Goal: Information Seeking & Learning: Learn about a topic

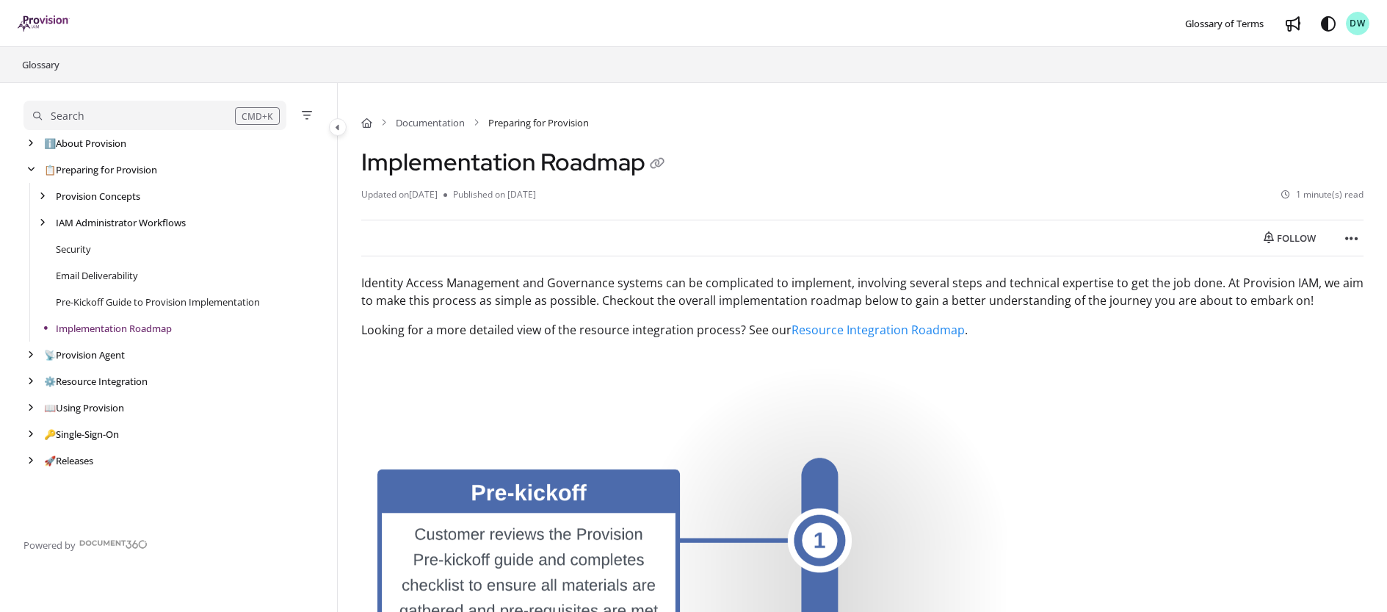
click at [148, 120] on div "Search" at bounding box center [134, 116] width 202 height 16
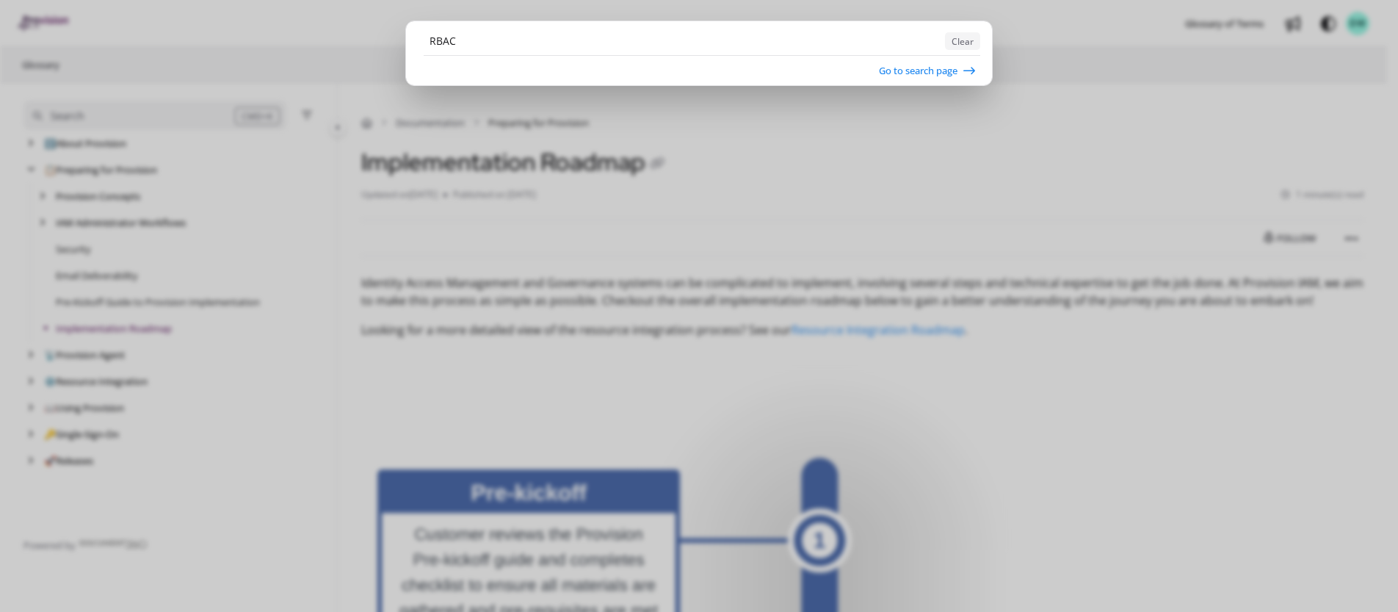
type input "RBAC"
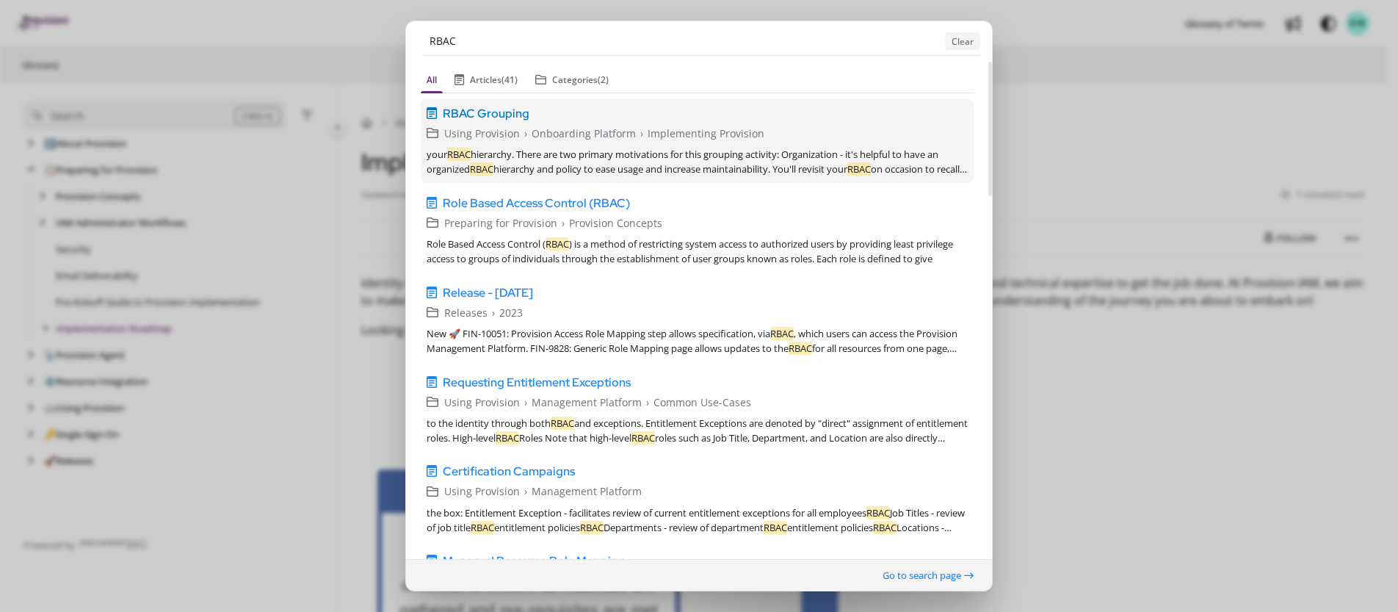
click at [480, 112] on span "RBAC Grouping" at bounding box center [486, 113] width 87 height 18
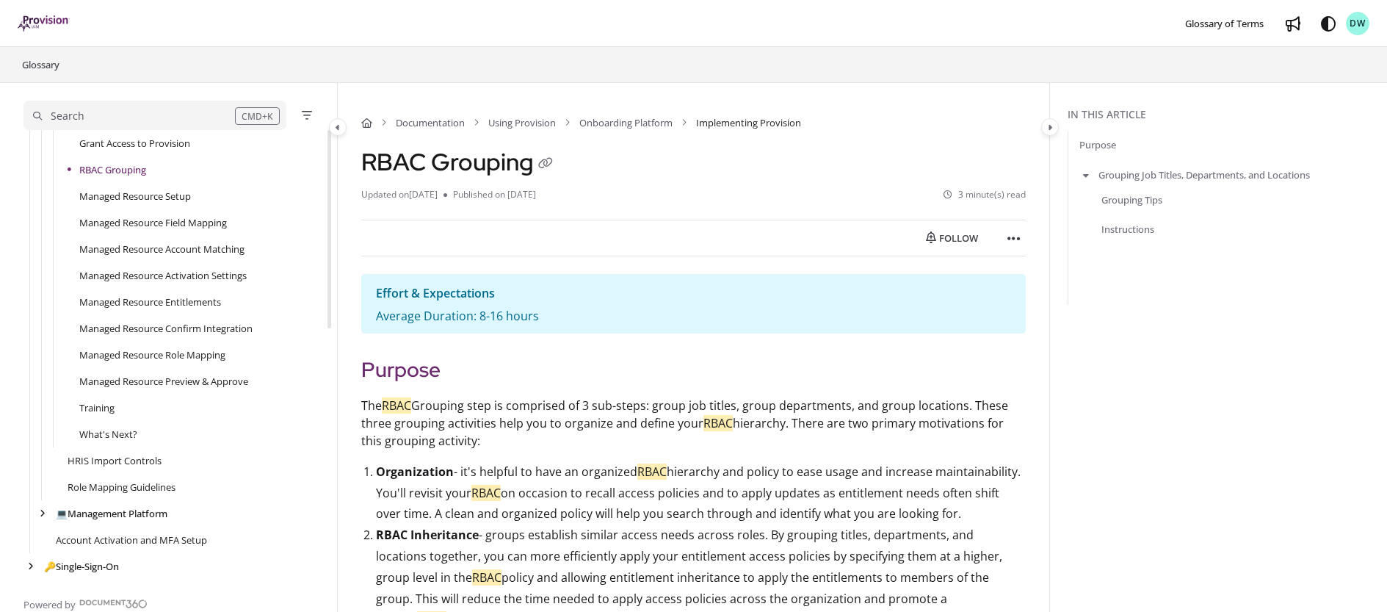
click at [165, 113] on div "Search" at bounding box center [134, 116] width 202 height 16
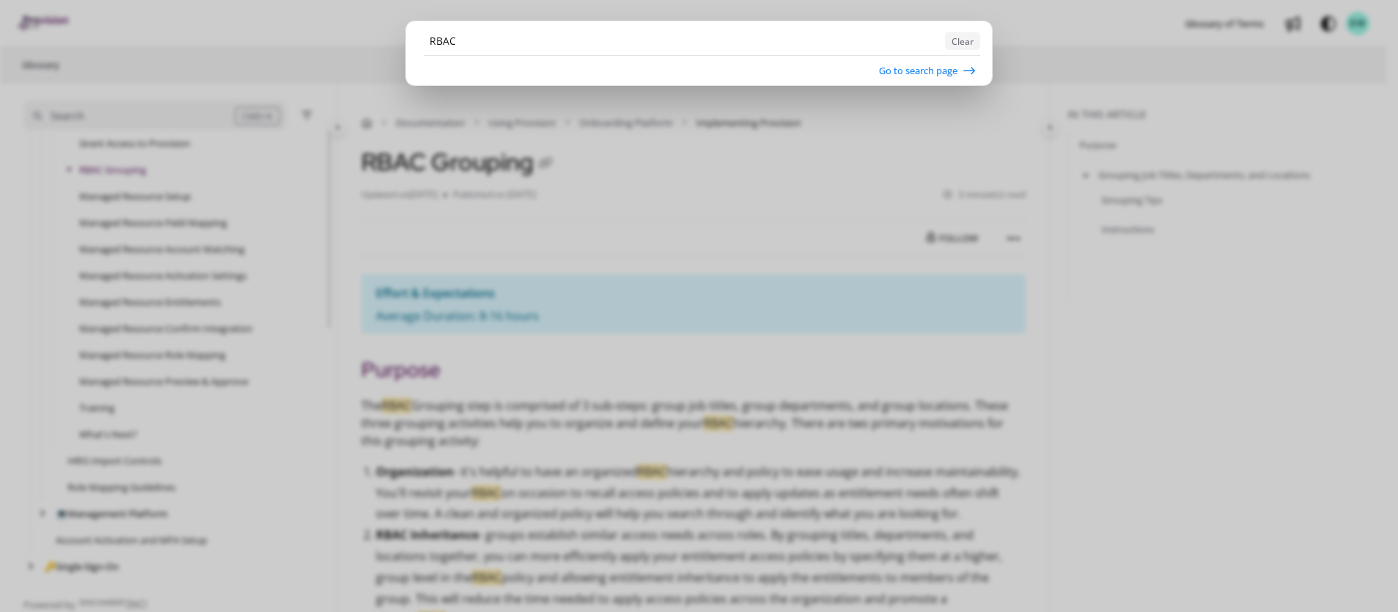
type input "RBAC"
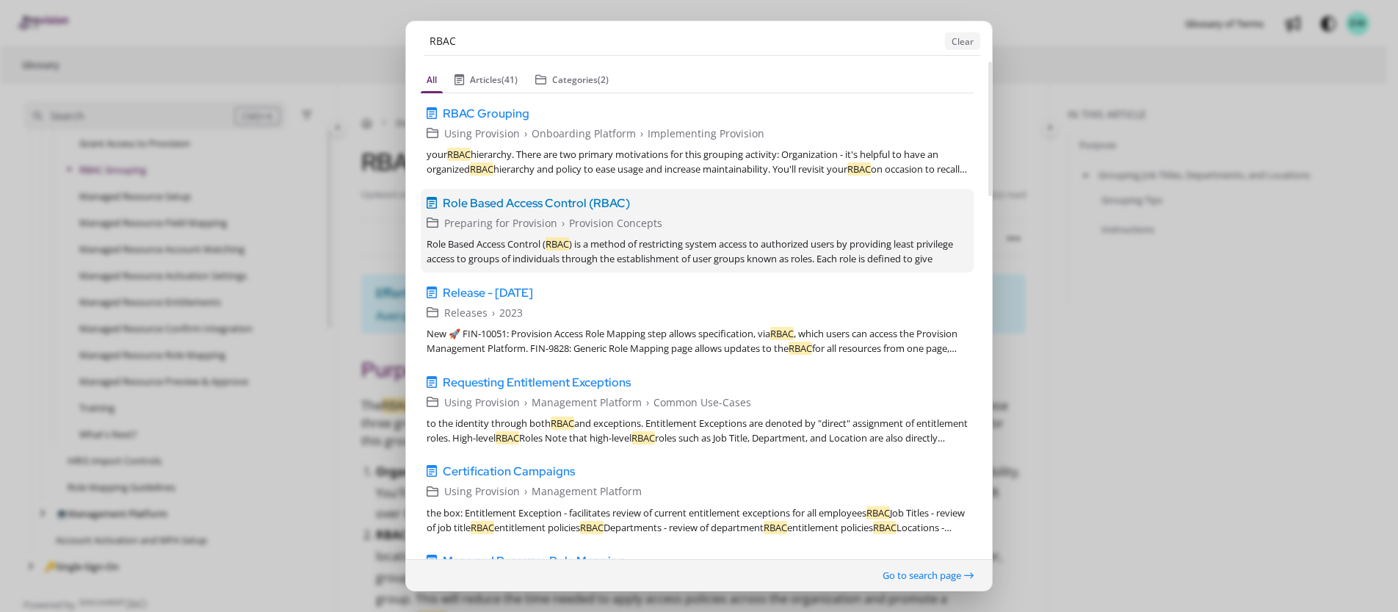
click at [548, 194] on span "Role Based Access Control (RBAC)" at bounding box center [536, 203] width 187 height 18
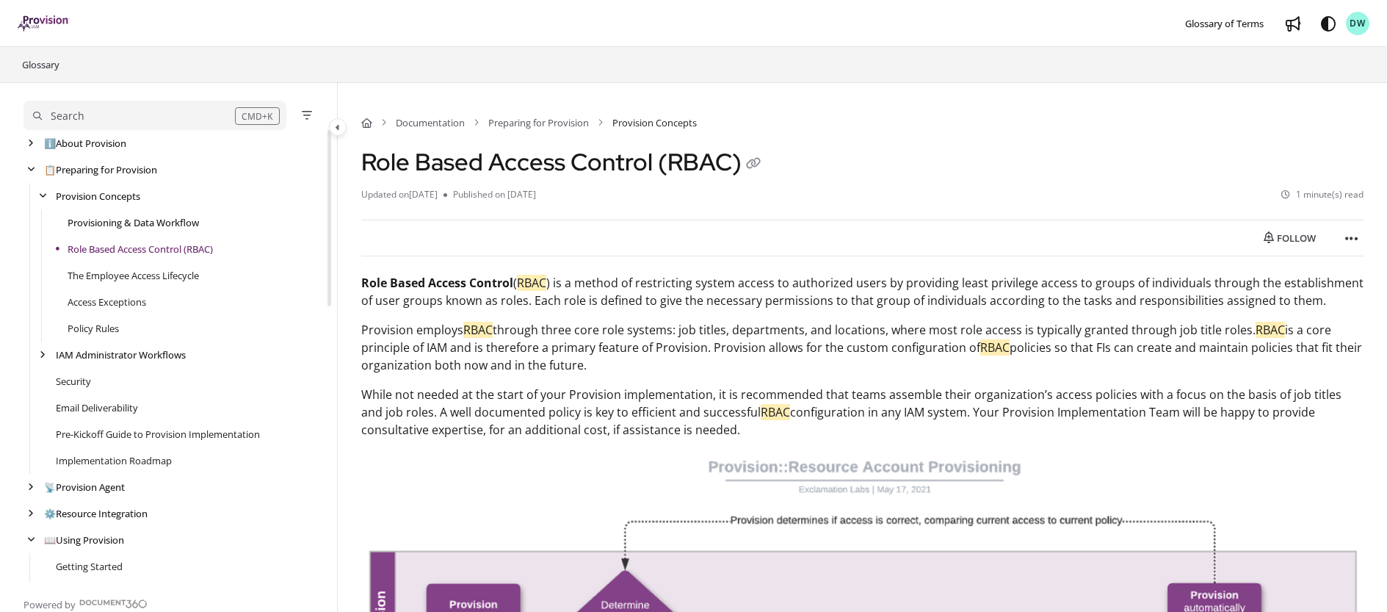
click at [113, 228] on link "Provisioning & Data Workflow" at bounding box center [133, 222] width 131 height 15
